Goal: Task Accomplishment & Management: Complete application form

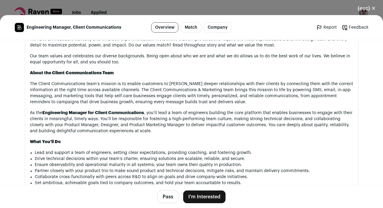
scroll to position [374, 0]
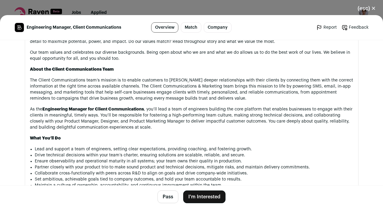
click at [202, 197] on button "I'm Interested" at bounding box center [204, 197] width 42 height 13
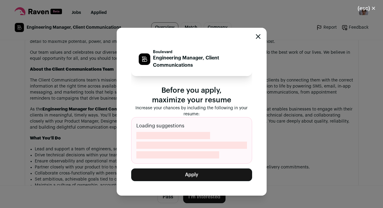
click at [189, 176] on button "Apply" at bounding box center [191, 175] width 121 height 13
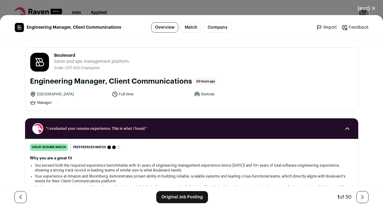
click at [372, 8] on button "(esc) ✕" at bounding box center [366, 8] width 33 height 13
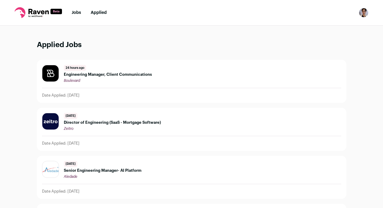
click at [76, 15] on li "Jobs" at bounding box center [76, 13] width 9 height 6
click at [74, 13] on link "Jobs" at bounding box center [76, 13] width 9 height 4
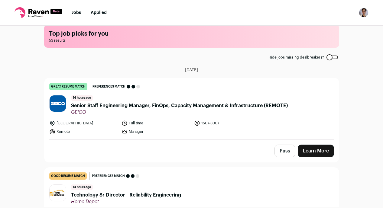
scroll to position [10, 0]
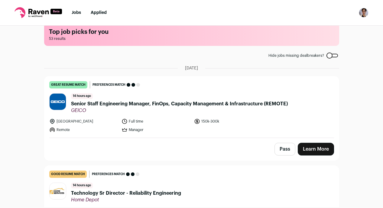
click at [212, 105] on span "Senior Staff Engineering Manager, FinOps, Capacity Management & Infrastructure …" at bounding box center [179, 103] width 217 height 7
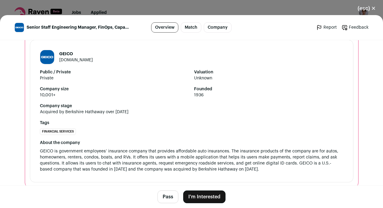
scroll to position [1008, 0]
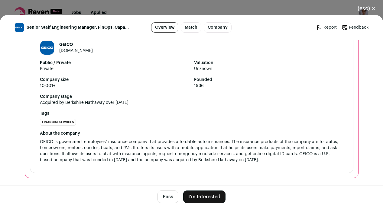
click at [200, 196] on button "I'm Interested" at bounding box center [204, 197] width 42 height 13
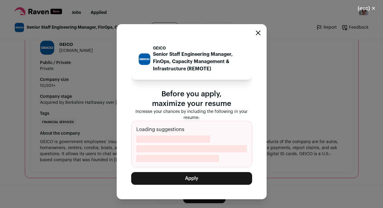
click at [196, 178] on button "Apply" at bounding box center [191, 178] width 121 height 13
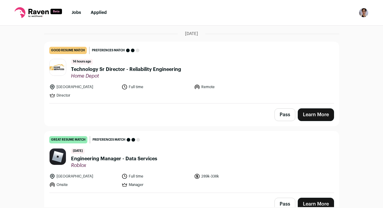
scroll to position [46, 0]
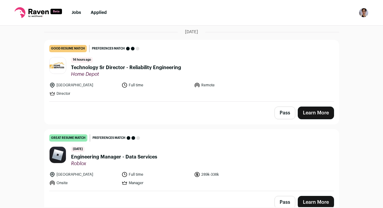
click at [92, 107] on div "Pass Learn More" at bounding box center [191, 113] width 294 height 22
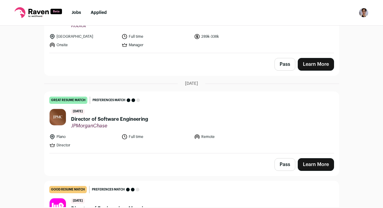
scroll to position [185, 0]
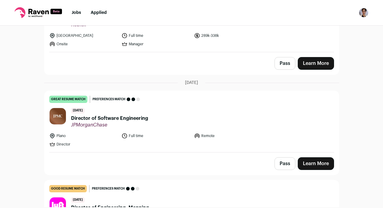
click at [95, 118] on span "Director of Software Engineering" at bounding box center [109, 118] width 77 height 7
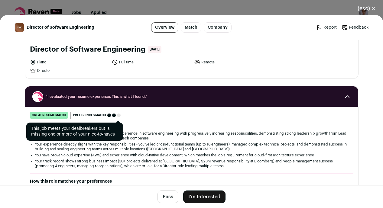
scroll to position [52, 0]
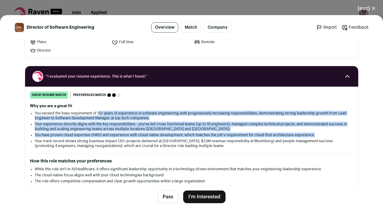
drag, startPoint x: 98, startPoint y: 114, endPoint x: 103, endPoint y: 138, distance: 25.0
click at [104, 138] on ul "You exceed the base requirement of 10+ years of experience in software engineer…" at bounding box center [192, 129] width 314 height 37
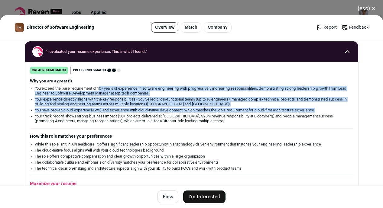
scroll to position [82, 0]
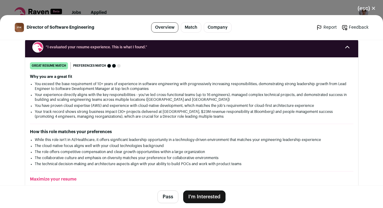
click at [103, 138] on li "While this role isn't in AI/Healthcare, it offers significant leadership opport…" at bounding box center [192, 140] width 314 height 5
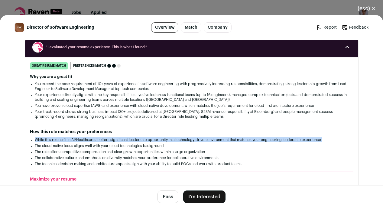
click at [103, 138] on li "While this role isn't in AI/Healthcare, it offers significant leadership opport…" at bounding box center [192, 140] width 314 height 5
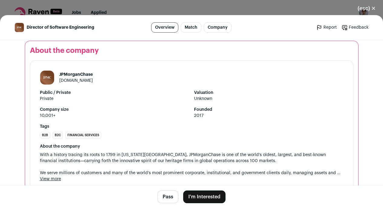
scroll to position [699, 0]
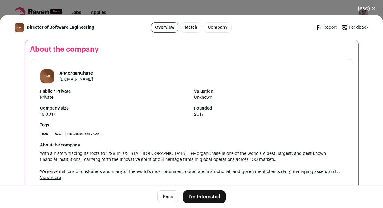
click at [204, 198] on button "I'm Interested" at bounding box center [204, 197] width 42 height 13
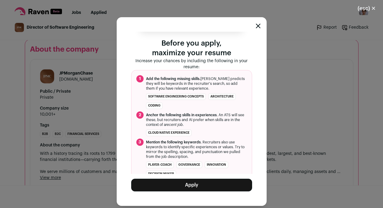
scroll to position [39, 0]
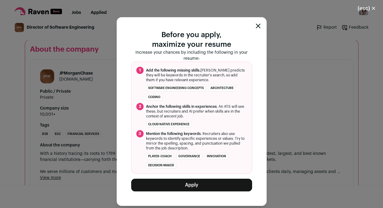
drag, startPoint x: 200, startPoint y: 185, endPoint x: 213, endPoint y: 200, distance: 19.3
click at [213, 199] on div "JPMorganChase Director of Software Engineering Before you apply, maximize your …" at bounding box center [192, 111] width 150 height 189
click at [148, 191] on button "Apply" at bounding box center [191, 185] width 121 height 13
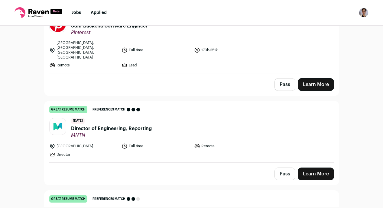
scroll to position [559, 0]
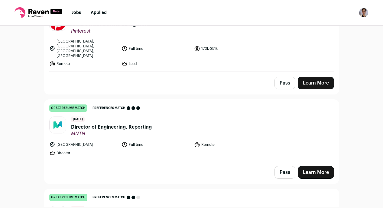
click at [101, 124] on span "Director of Engineering, Reporting" at bounding box center [111, 127] width 81 height 7
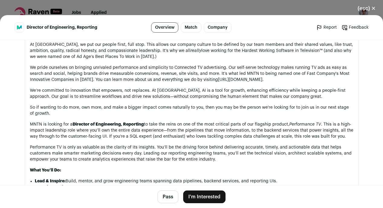
scroll to position [337, 0]
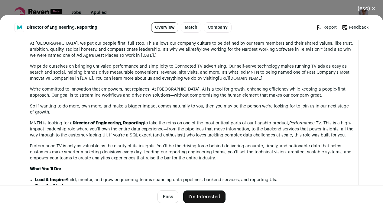
click at [372, 9] on button "(esc) ✕" at bounding box center [366, 8] width 33 height 13
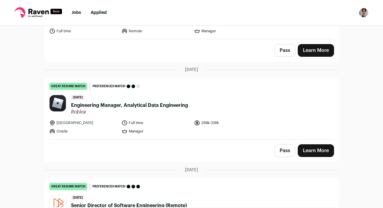
scroll to position [1443, 0]
